Goal: Transaction & Acquisition: Purchase product/service

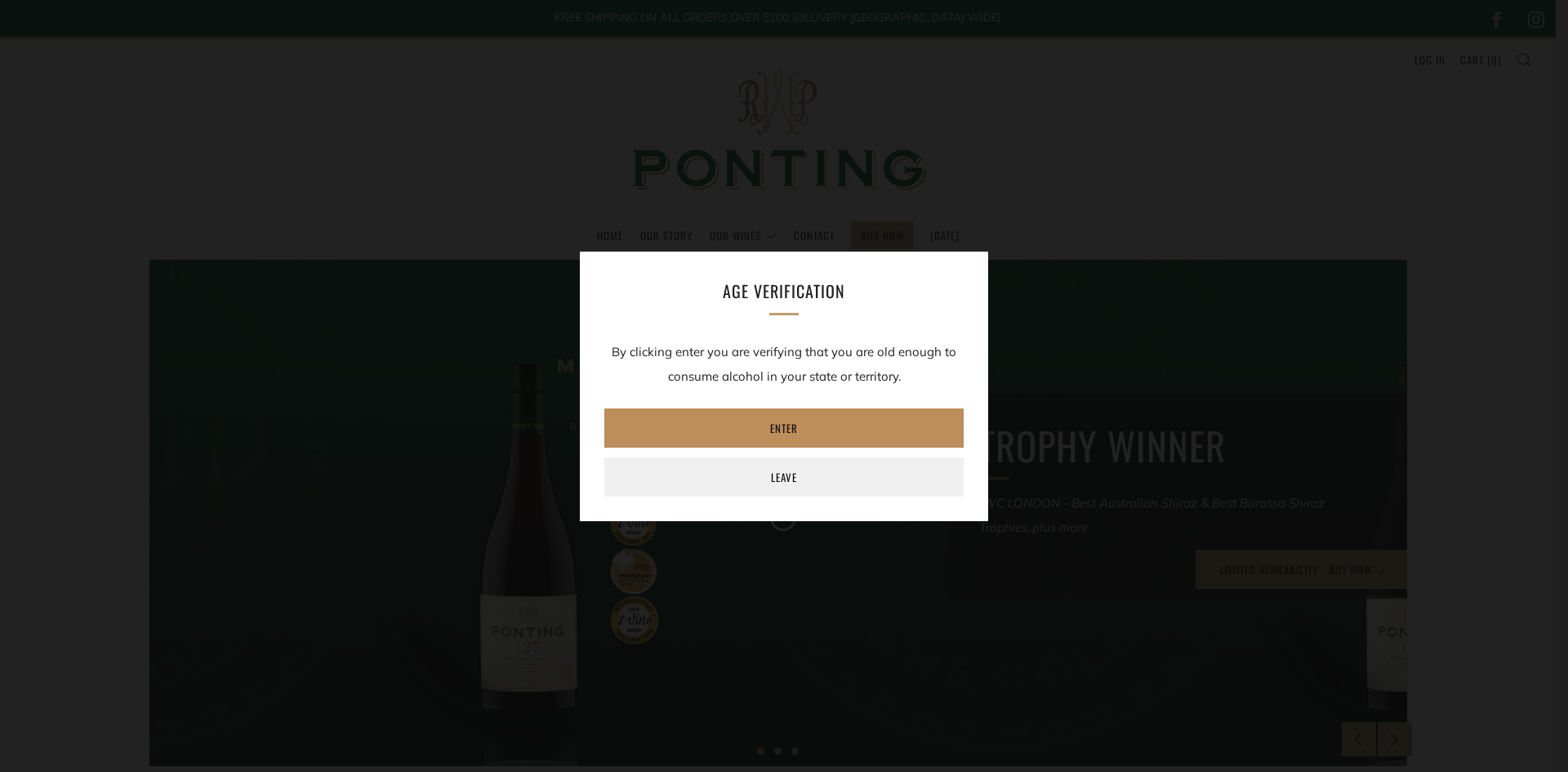
click at [774, 428] on link "Enter" at bounding box center [784, 428] width 360 height 39
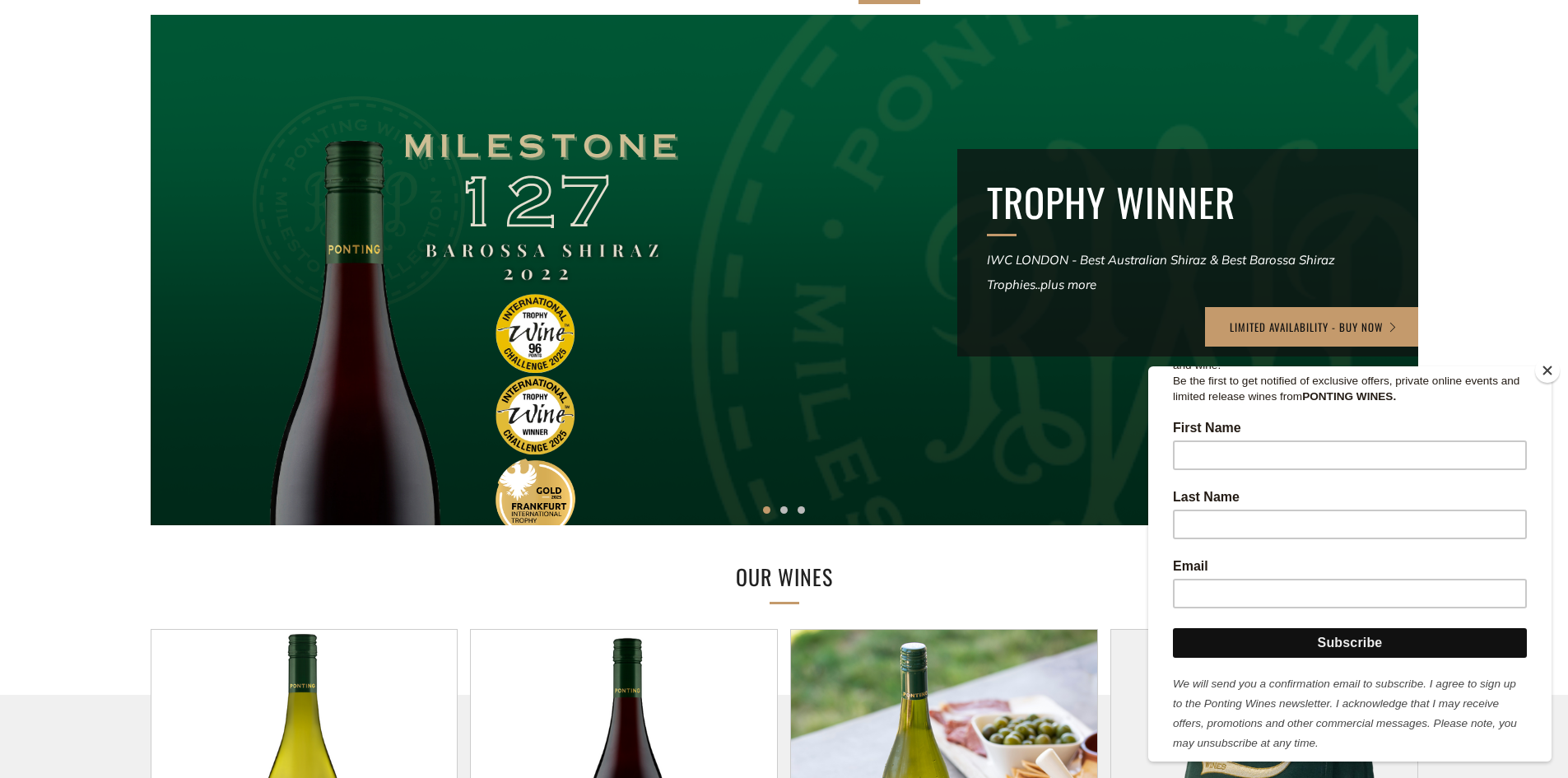
scroll to position [279, 0]
click at [1238, 439] on input "First Name" at bounding box center [1350, 454] width 354 height 29
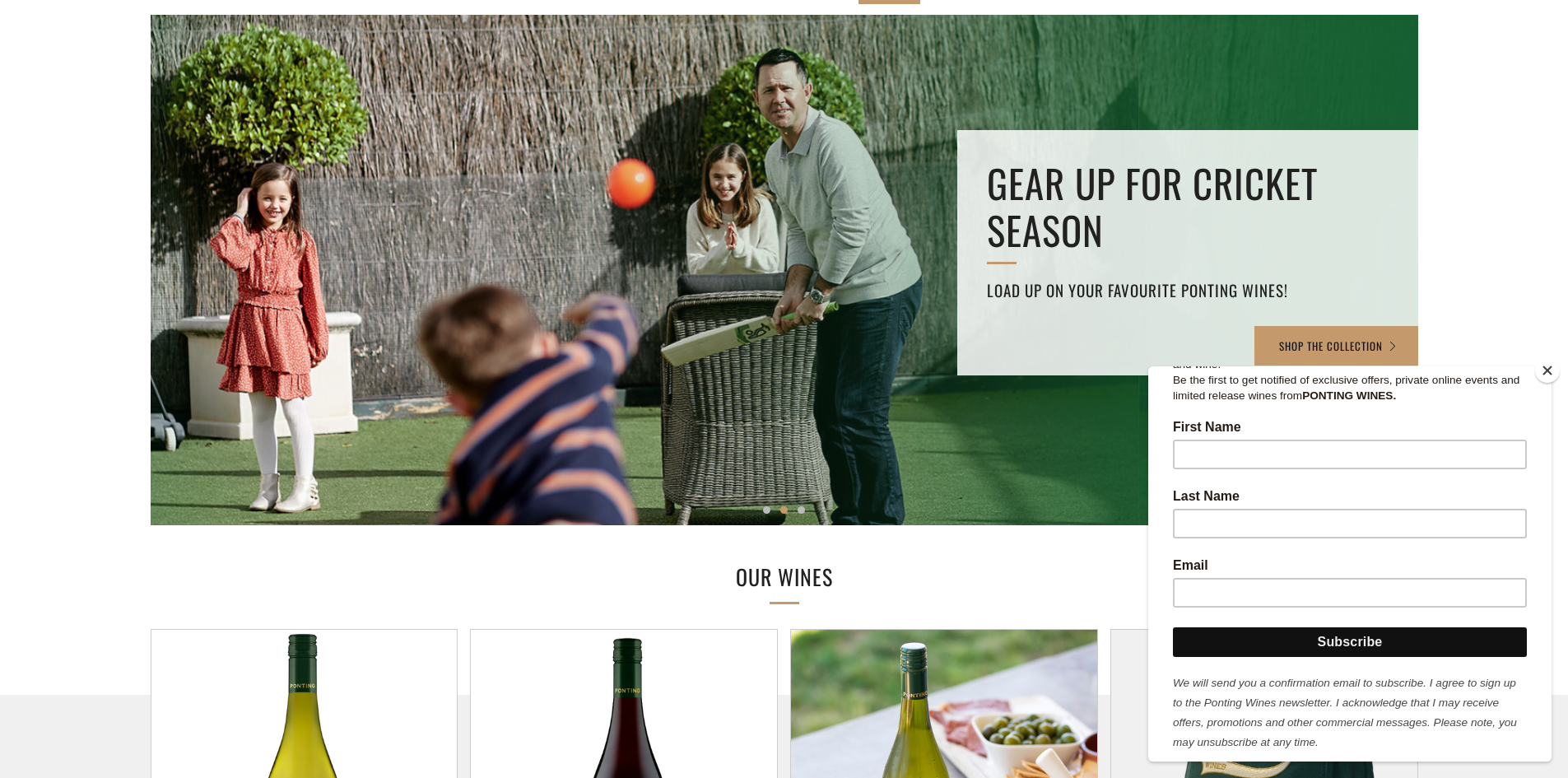
type input "[PERSON_NAME]"
type input "King"
click at [1241, 585] on input "Email" at bounding box center [1350, 593] width 354 height 29
type input "[EMAIL_ADDRESS][DOMAIN_NAME]"
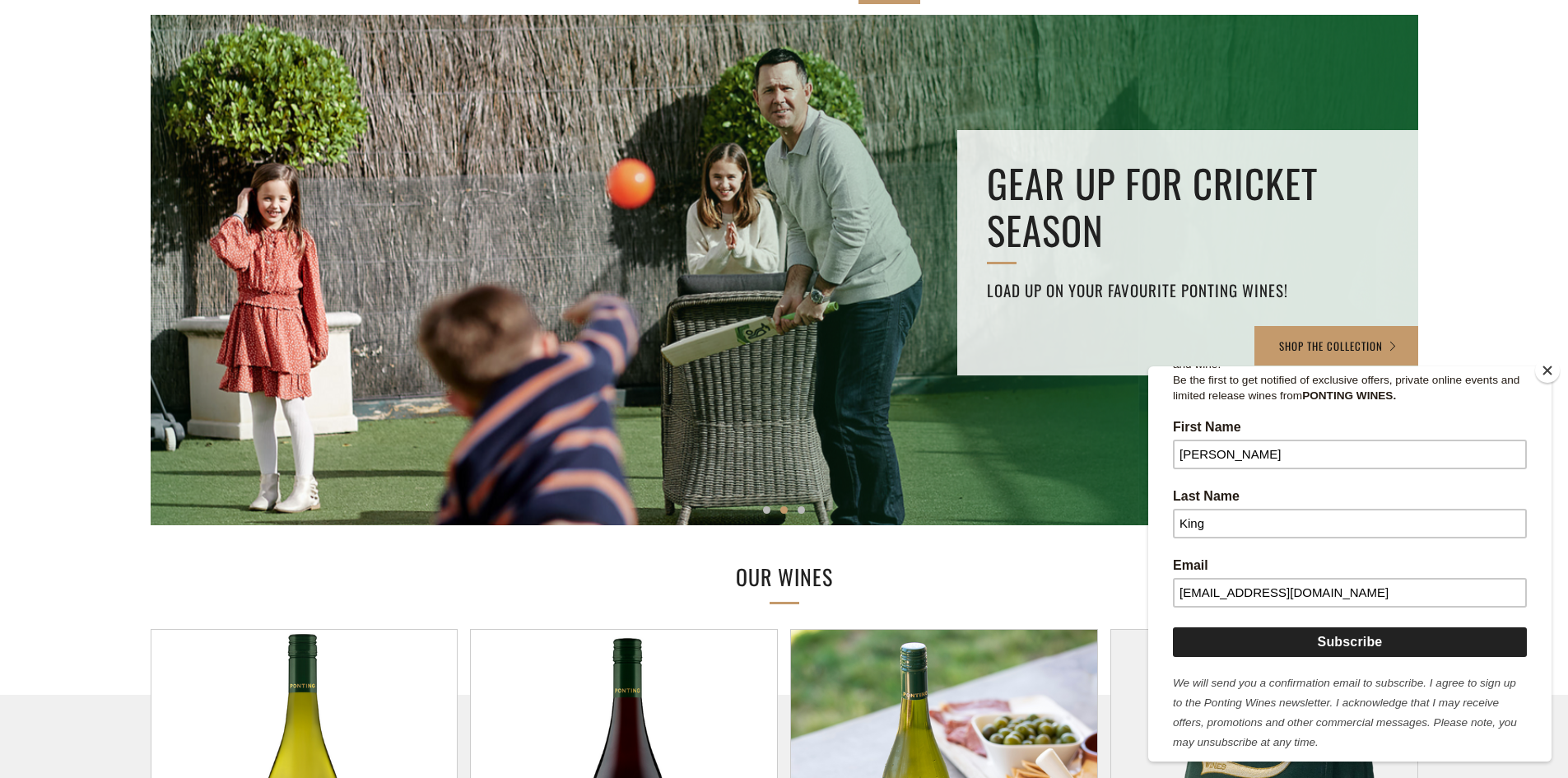
click at [1344, 627] on input "Subscribe" at bounding box center [1350, 642] width 354 height 29
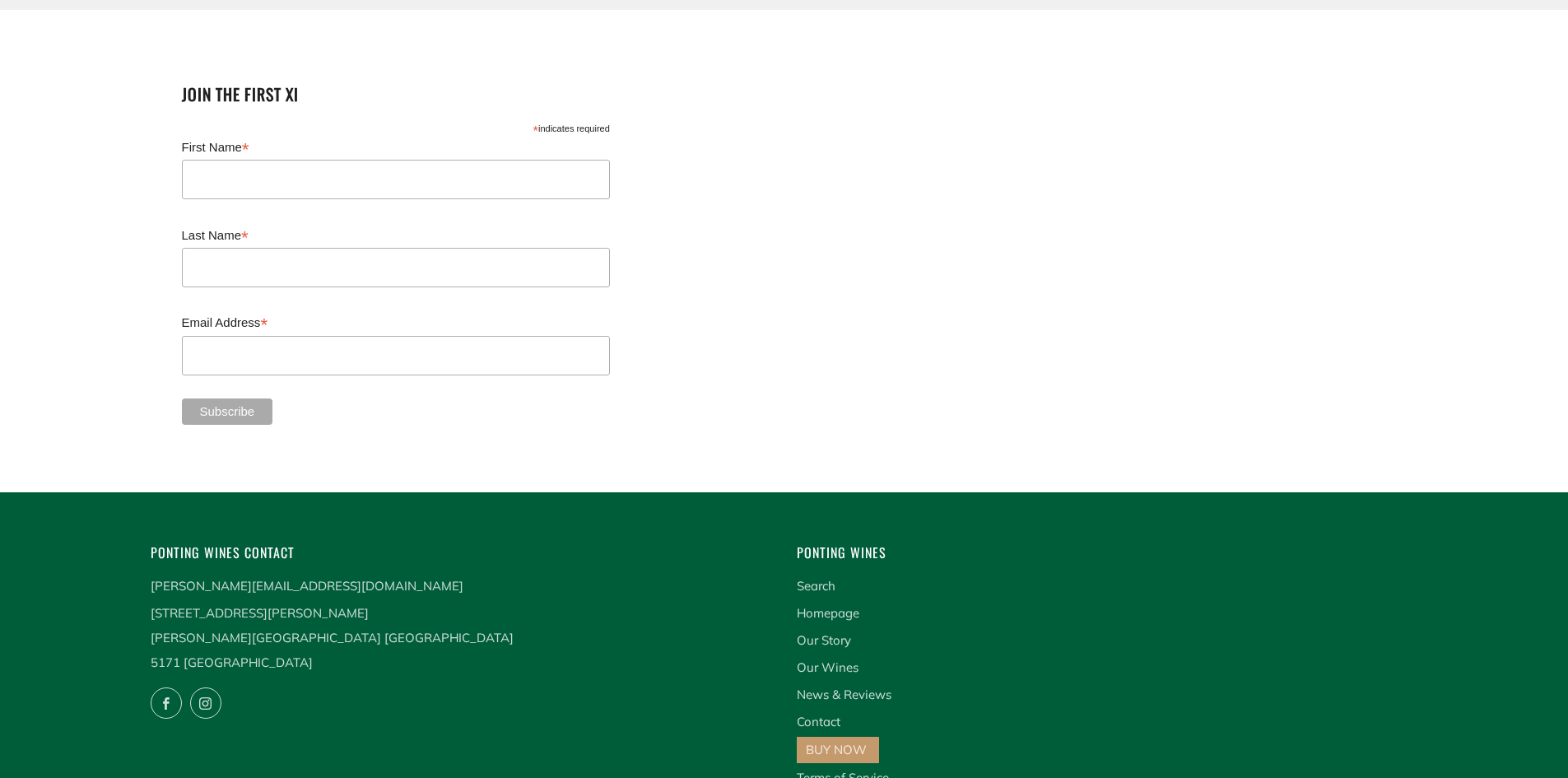
scroll to position [4309, 0]
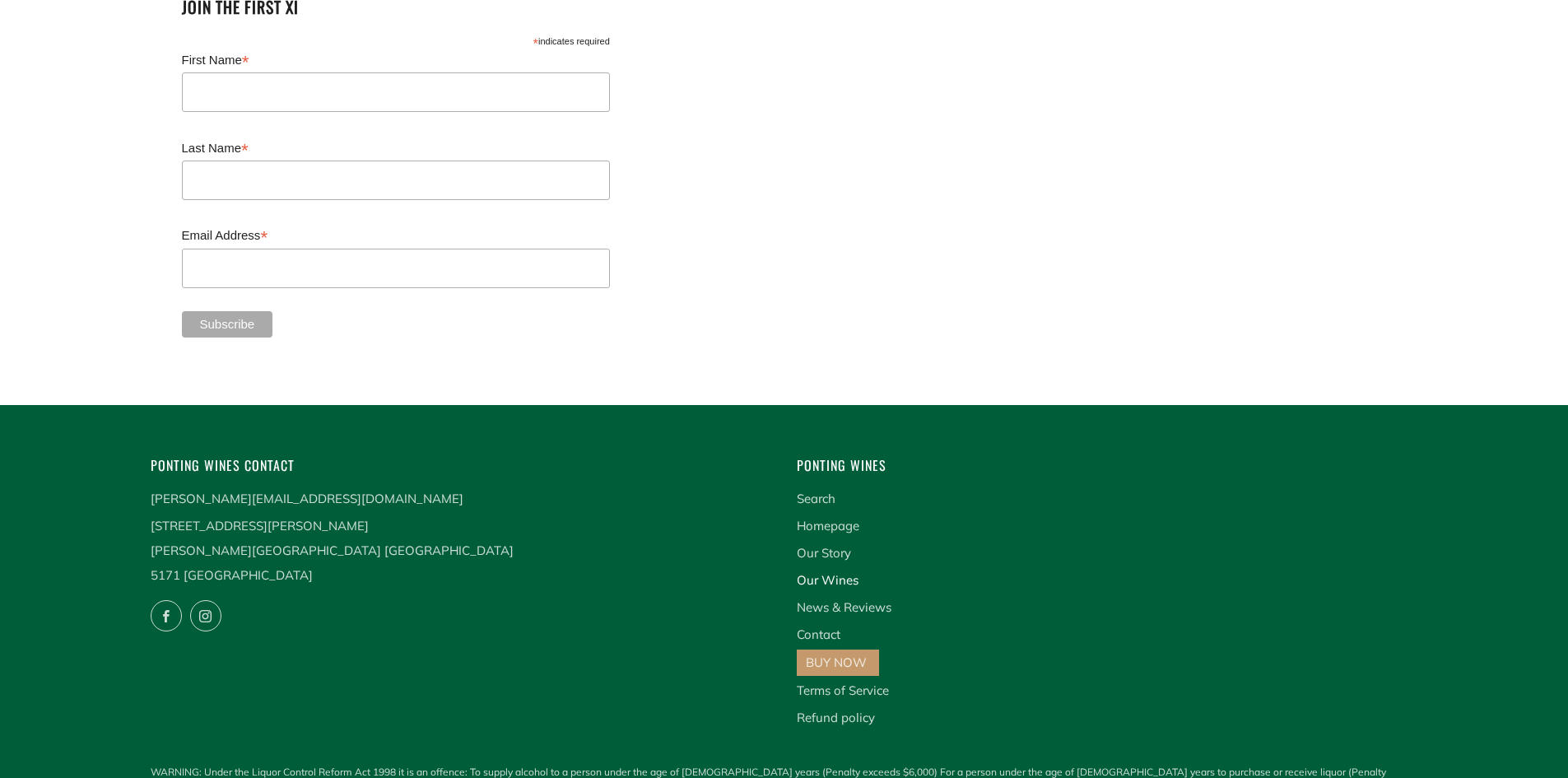
click at [811, 572] on link "Our Wines" at bounding box center [827, 580] width 61 height 16
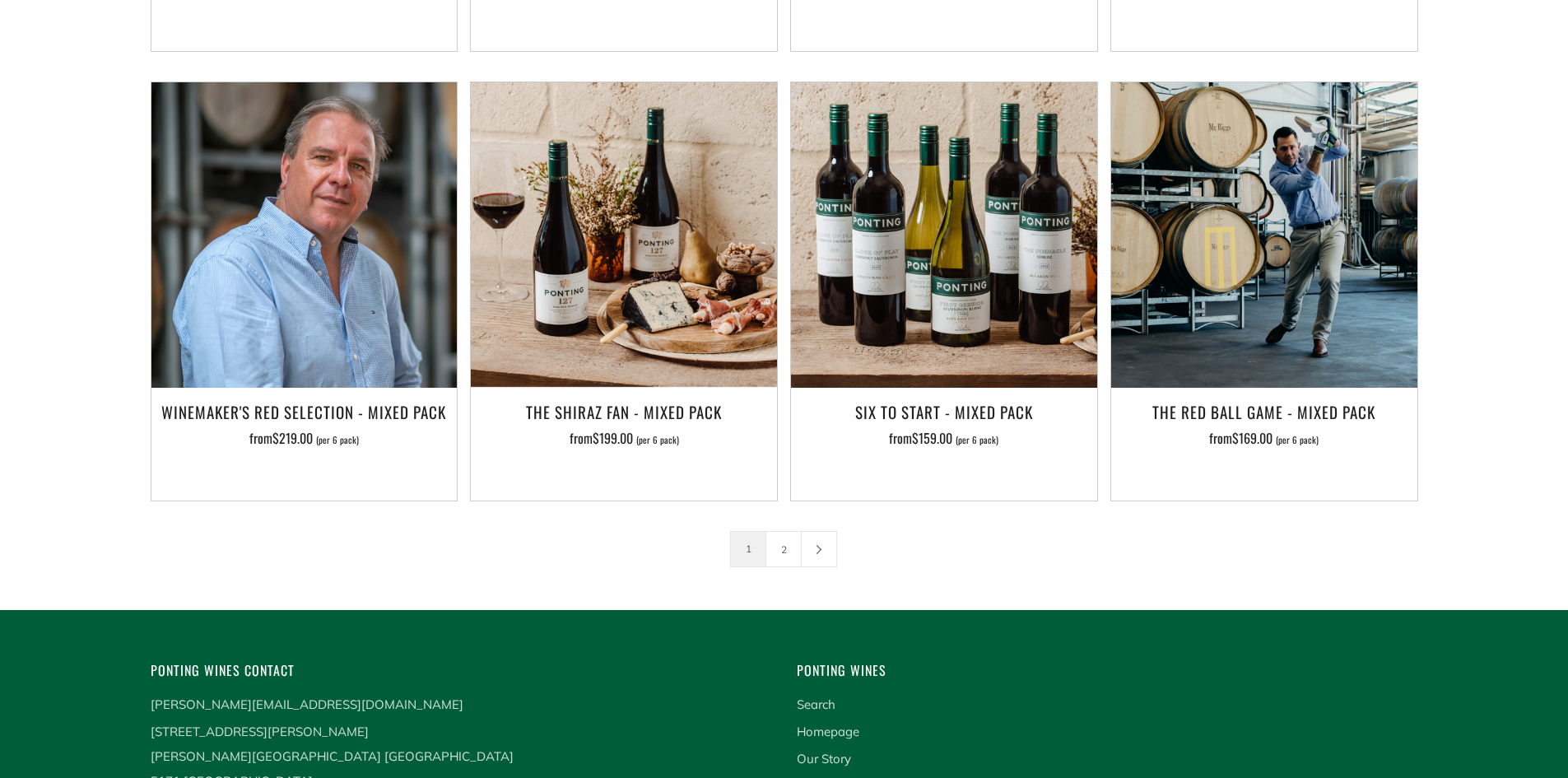
scroll to position [2662, 0]
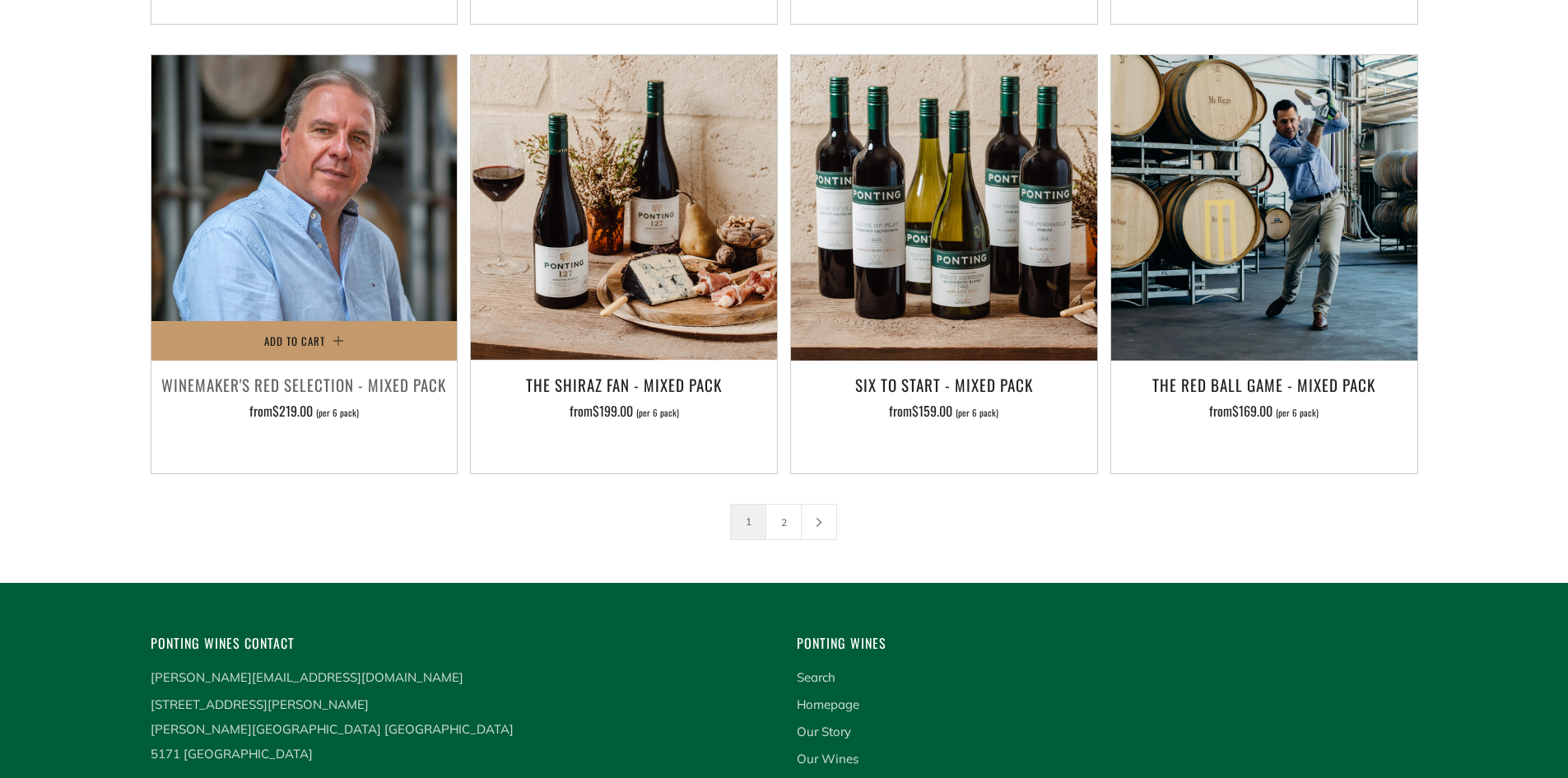
click at [265, 371] on h3 "Winemaker's Red Selection - Mixed Pack" at bounding box center [304, 384] width 290 height 28
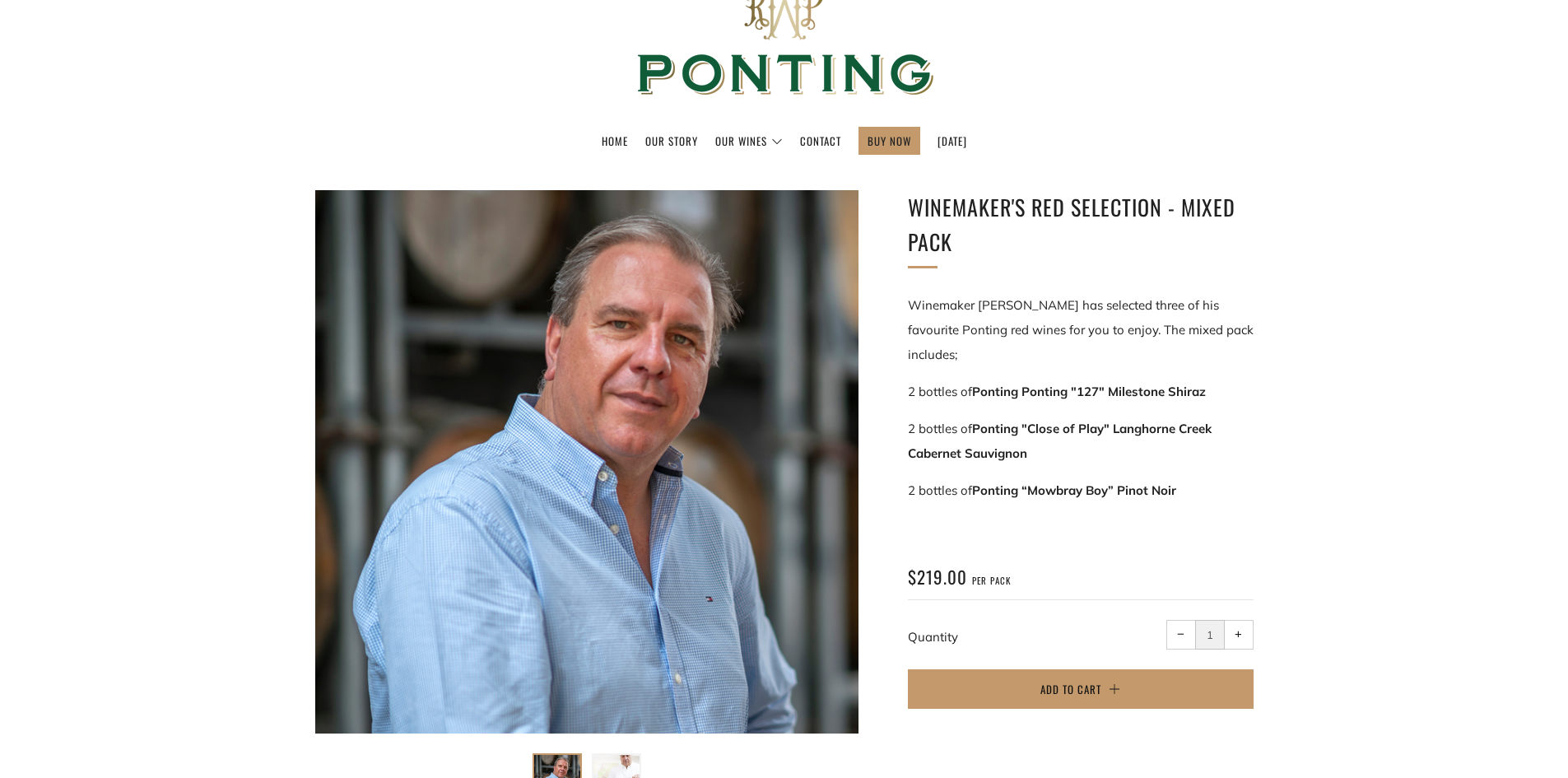
scroll to position [55, 0]
